Goal: Task Accomplishment & Management: Manage account settings

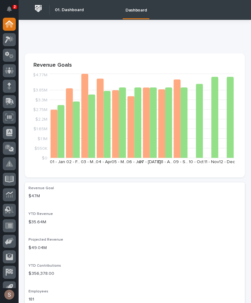
click at [9, 102] on icon at bounding box center [10, 101] width 8 height 6
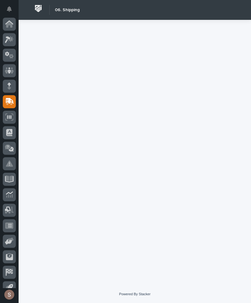
scroll to position [24, 0]
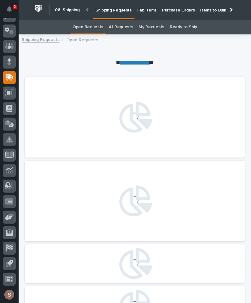
click at [146, 10] on p "Fab Items" at bounding box center [146, 6] width 19 height 13
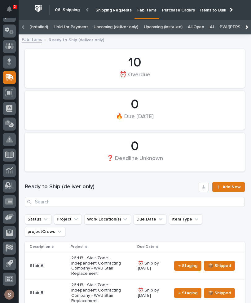
scroll to position [0, 109]
click at [190, 26] on link "All" at bounding box center [192, 27] width 4 height 15
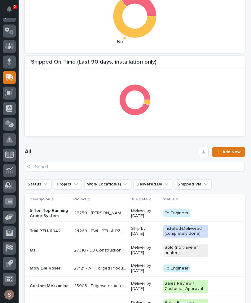
scroll to position [180, 0]
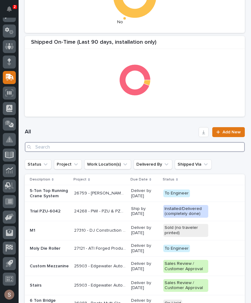
click at [81, 150] on input "Search" at bounding box center [135, 147] width 220 height 10
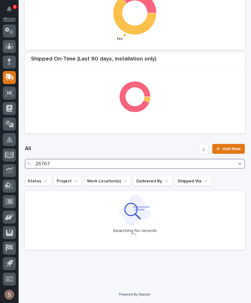
type input "26767"
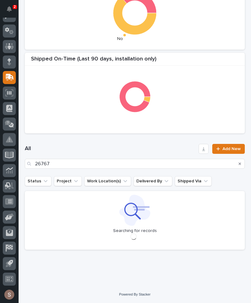
click at [119, 133] on div "Shipped On-Time (Last 90 days, installation only)" at bounding box center [135, 93] width 220 height 81
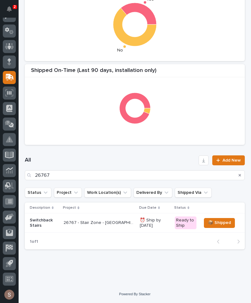
scroll to position [151, 0]
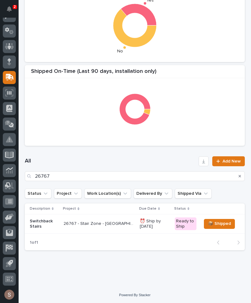
click at [113, 224] on p "26767 - Stair Zone - [GEOGRAPHIC_DATA] - Bldg 8A Mezzanine" at bounding box center [99, 223] width 72 height 7
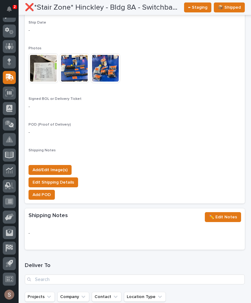
scroll to position [544, 0]
click at [62, 166] on span "Add/Edit Image(s)" at bounding box center [50, 169] width 35 height 7
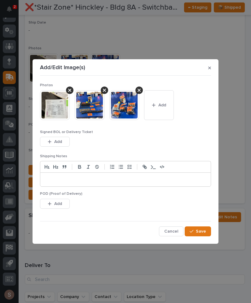
click at [160, 106] on span "Add" at bounding box center [162, 105] width 8 height 6
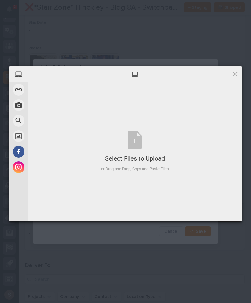
click at [145, 136] on div "Select Files to Upload or Drag and Drop, Copy and Paste Files" at bounding box center [135, 151] width 68 height 41
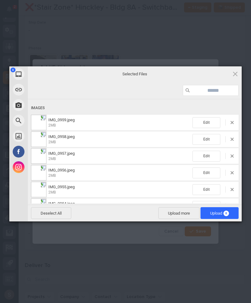
click at [179, 210] on span "Upload more" at bounding box center [178, 213] width 41 height 12
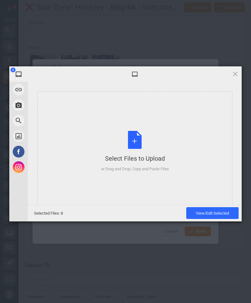
click at [142, 143] on div "Select Files to Upload or Drag and Drop, Copy and Paste Files" at bounding box center [135, 151] width 68 height 41
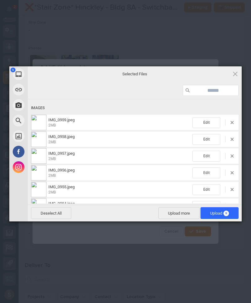
click at [230, 214] on span "Upload 9" at bounding box center [219, 213] width 38 height 12
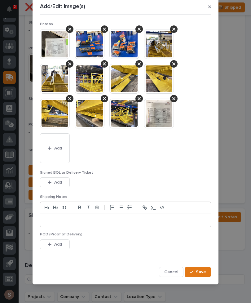
scroll to position [10, 0]
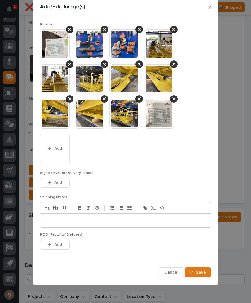
click at [203, 273] on span "Save" at bounding box center [201, 272] width 10 height 6
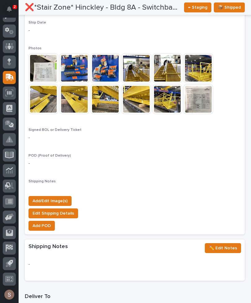
click at [64, 197] on span "Add/Edit Image(s)" at bounding box center [50, 200] width 35 height 7
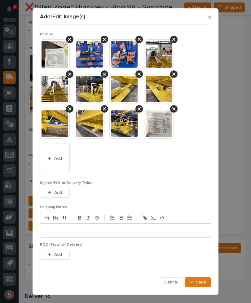
click at [67, 193] on button "Add" at bounding box center [55, 192] width 30 height 10
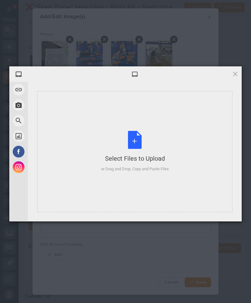
click at [132, 140] on div "Select Files to Upload or Drag and Drop, Copy and Paste Files" at bounding box center [135, 151] width 68 height 41
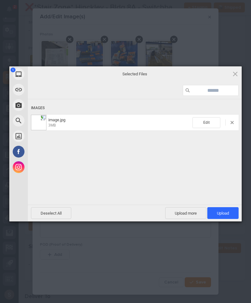
click at [189, 217] on span "Upload more" at bounding box center [185, 213] width 41 height 12
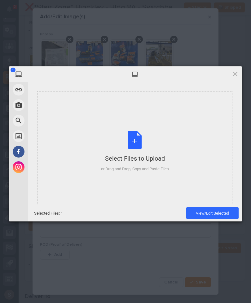
click at [140, 143] on div "Select Files to Upload or Drag and Drop, Copy and Paste Files" at bounding box center [135, 151] width 68 height 41
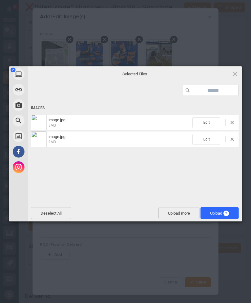
click at [230, 211] on span "Upload 2" at bounding box center [219, 213] width 38 height 12
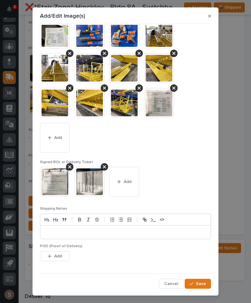
scroll to position [20, 0]
click at [202, 281] on span "Save" at bounding box center [201, 284] width 10 height 6
